Goal: Task Accomplishment & Management: Complete application form

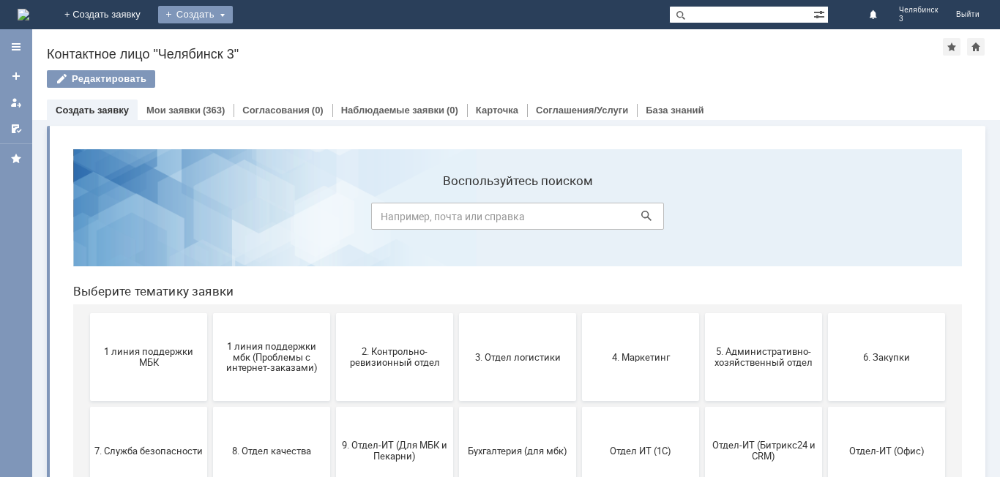
click at [233, 15] on div "Создать" at bounding box center [195, 15] width 75 height 18
click at [272, 42] on link "Заявка" at bounding box center [216, 44] width 111 height 18
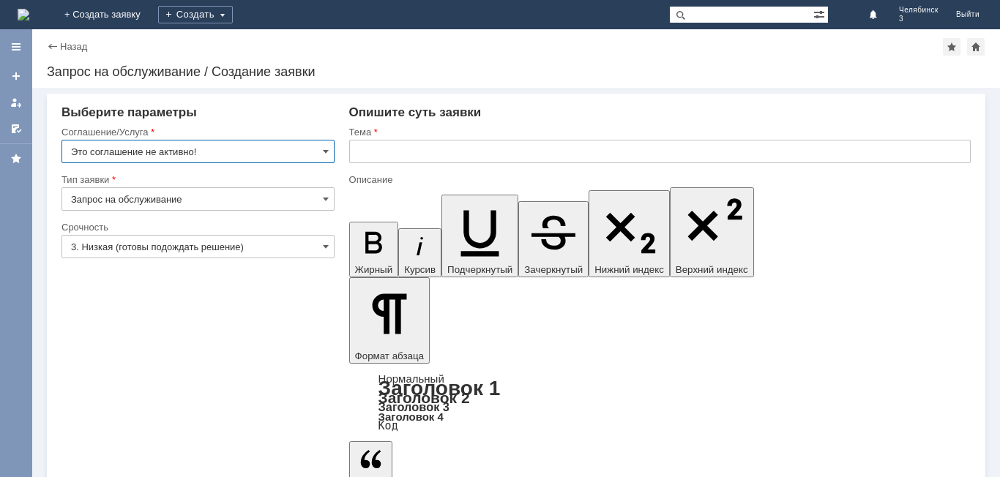
click at [291, 153] on input "Это соглашение не активно!" at bounding box center [198, 151] width 273 height 23
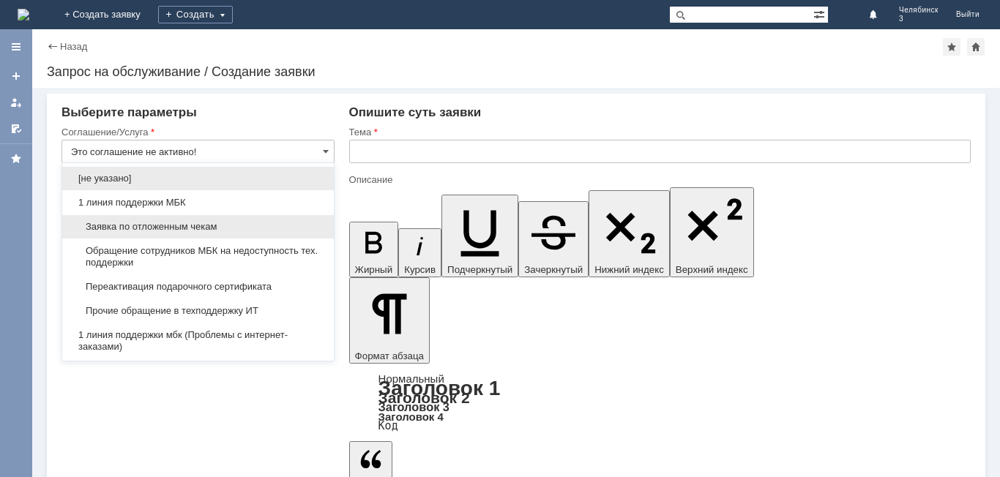
click at [217, 226] on span "Заявка по отложенным чекам" at bounding box center [198, 227] width 254 height 12
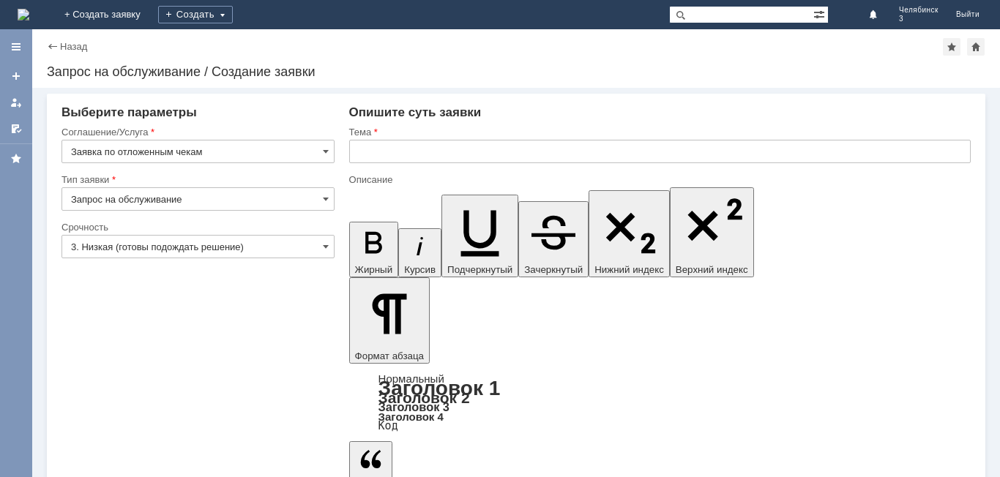
type input "Заявка по отложенным чекам"
click at [398, 155] on input "text" at bounding box center [660, 151] width 622 height 23
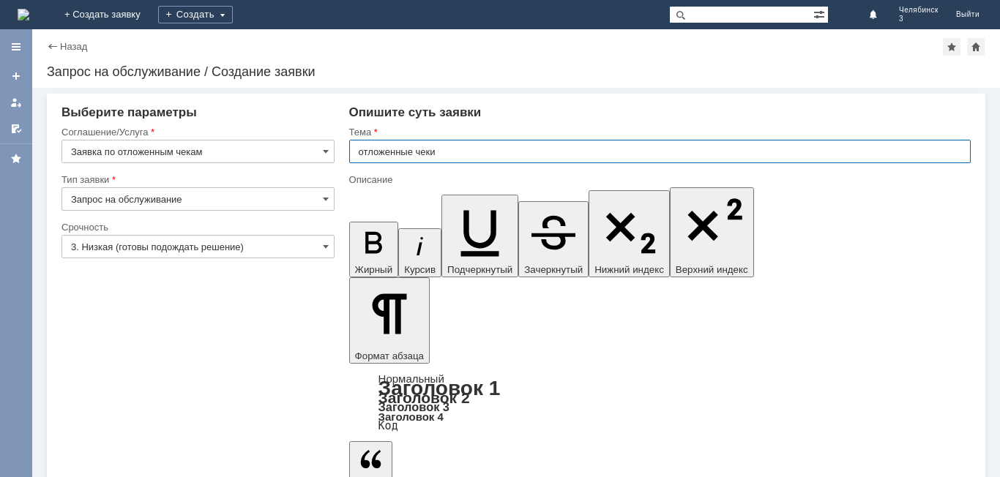
type input "отложенные чеки"
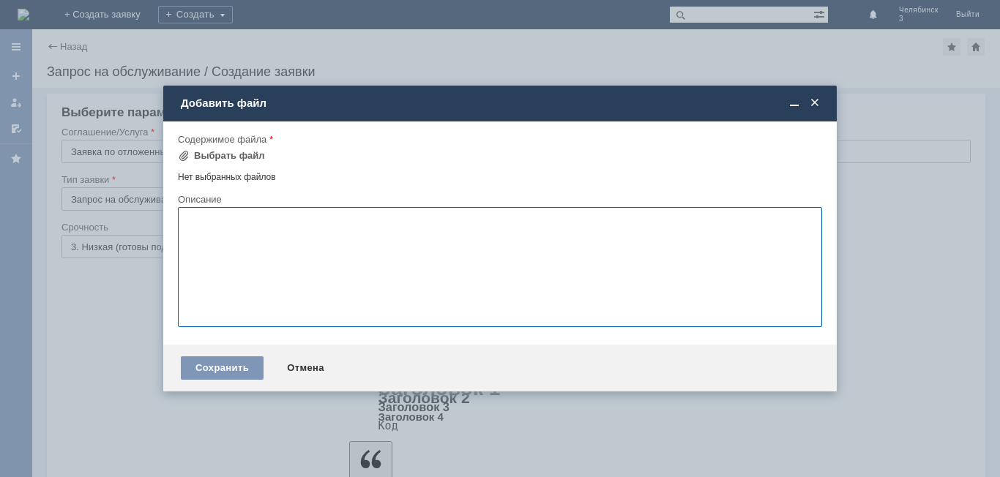
click at [246, 269] on textarea at bounding box center [500, 267] width 644 height 120
click at [258, 155] on div "Выбрать файл" at bounding box center [229, 156] width 71 height 12
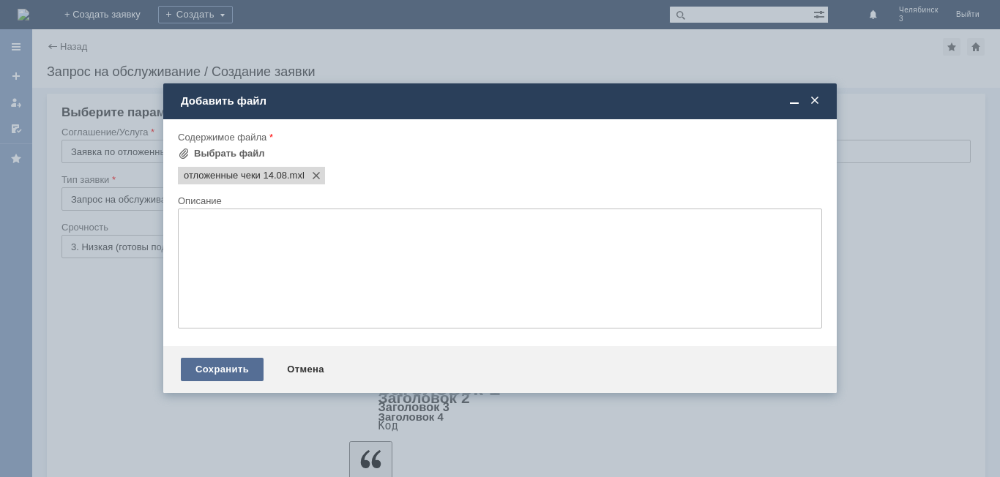
click at [228, 366] on div "Сохранить" at bounding box center [222, 369] width 83 height 23
